Goal: Information Seeking & Learning: Learn about a topic

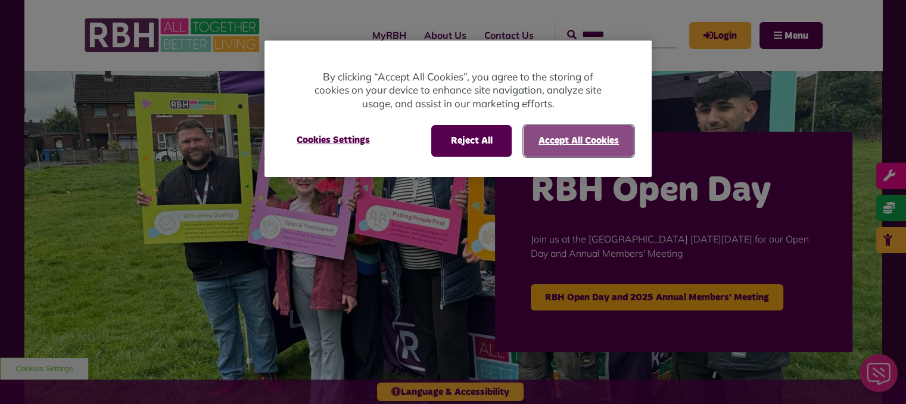
click at [553, 141] on button "Accept All Cookies" at bounding box center [579, 140] width 110 height 31
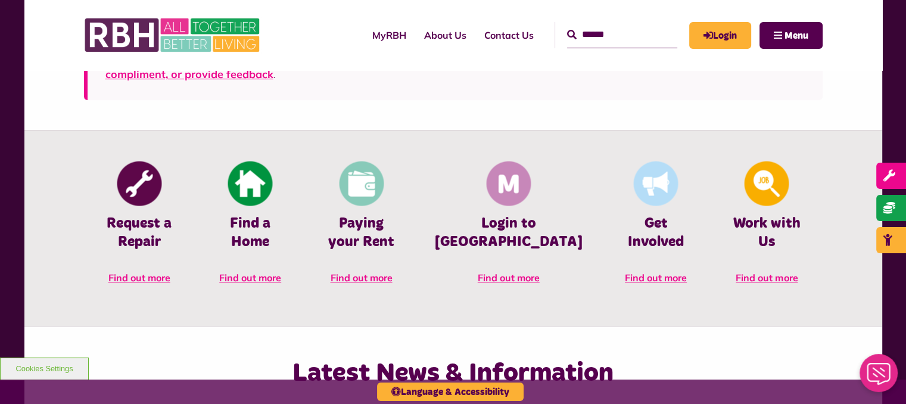
scroll to position [238, 0]
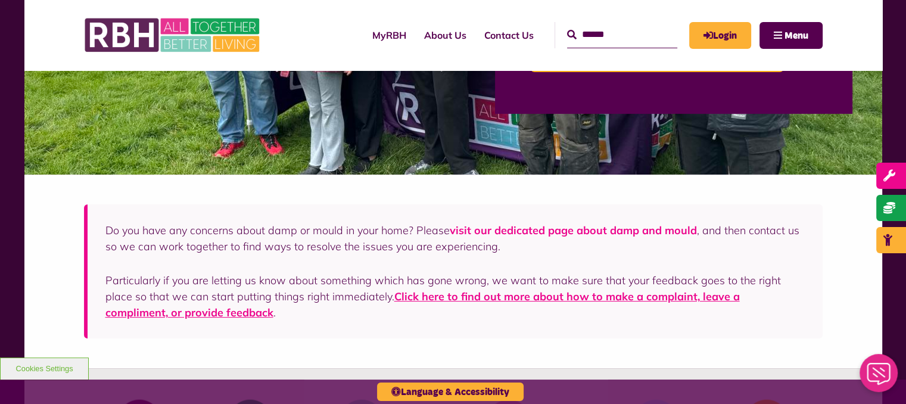
click at [577, 227] on link "visit our dedicated page about damp and mould" at bounding box center [573, 230] width 247 height 14
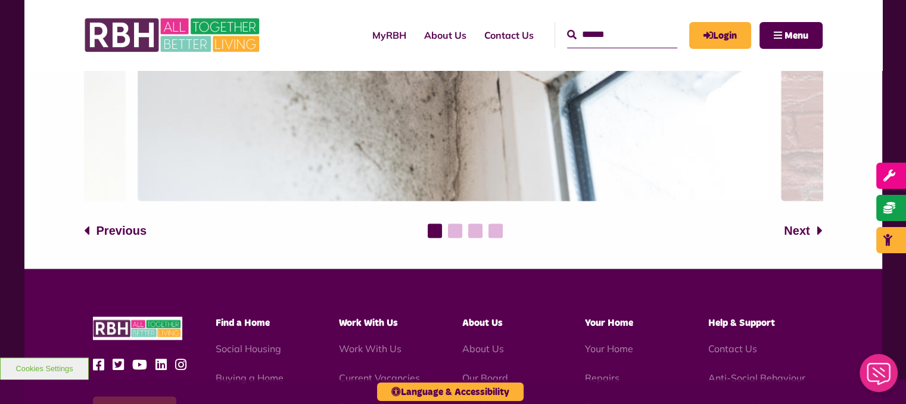
scroll to position [2205, 0]
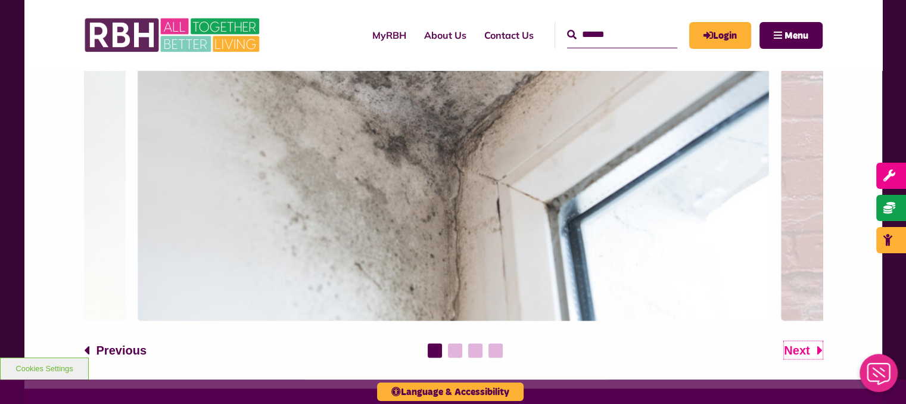
click at [796, 346] on span "Next" at bounding box center [797, 350] width 26 height 18
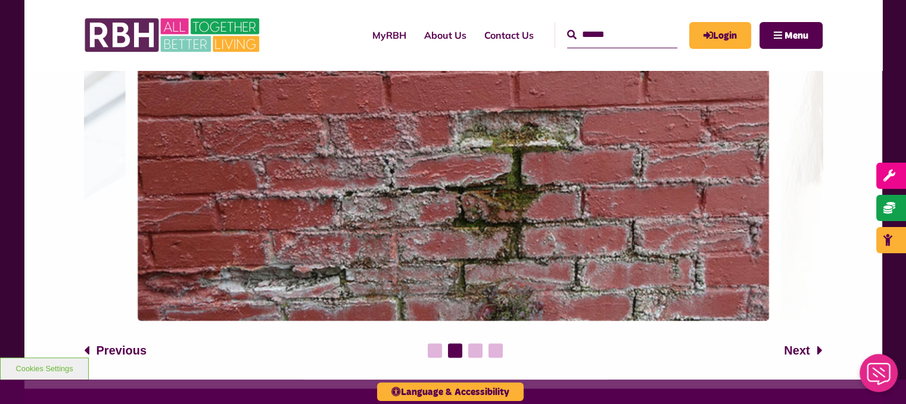
click at [806, 359] on div "Previous Next 1 2 3 4" at bounding box center [453, 173] width 858 height 429
click at [808, 353] on span "Next" at bounding box center [797, 350] width 26 height 18
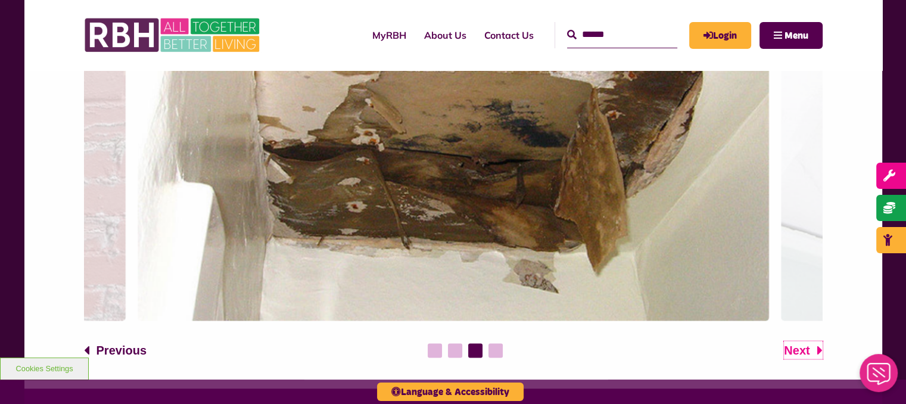
click at [808, 352] on span "Next" at bounding box center [797, 350] width 26 height 18
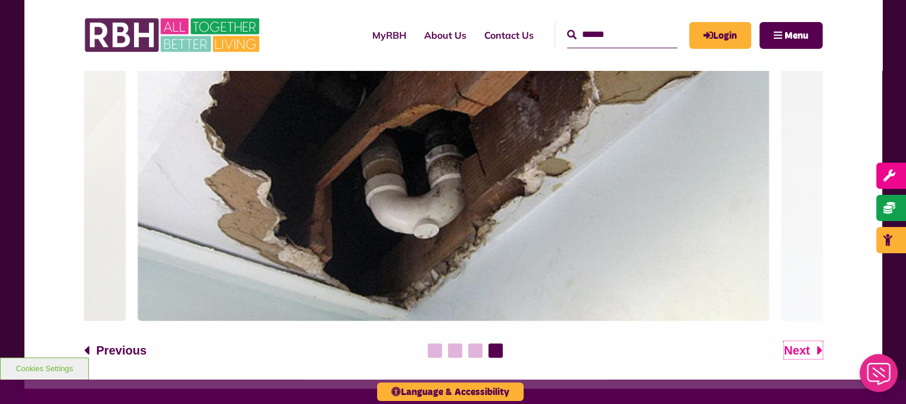
click at [808, 352] on span "Next" at bounding box center [797, 350] width 26 height 18
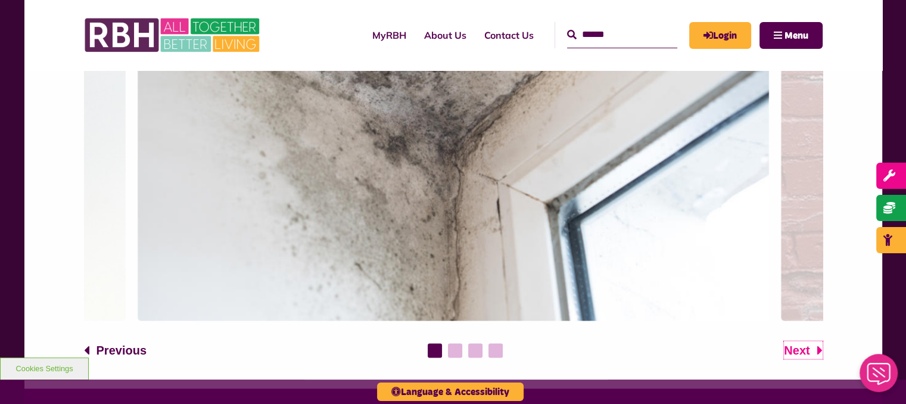
click at [808, 352] on span "Next" at bounding box center [797, 350] width 26 height 18
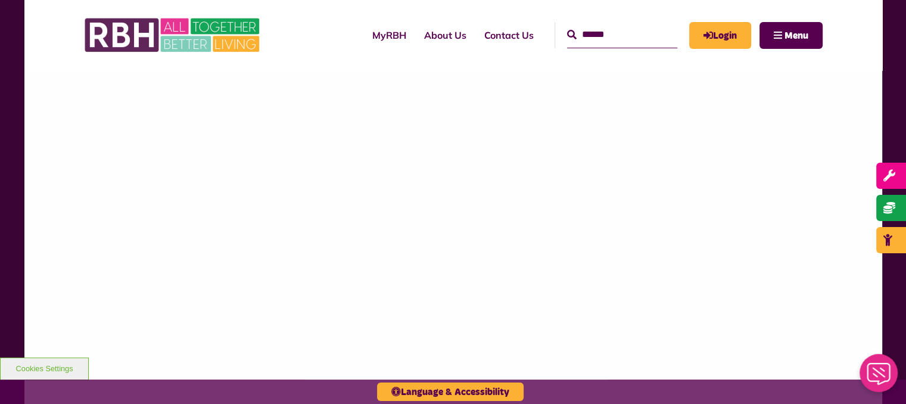
scroll to position [1085, 0]
